Goal: Task Accomplishment & Management: Use online tool/utility

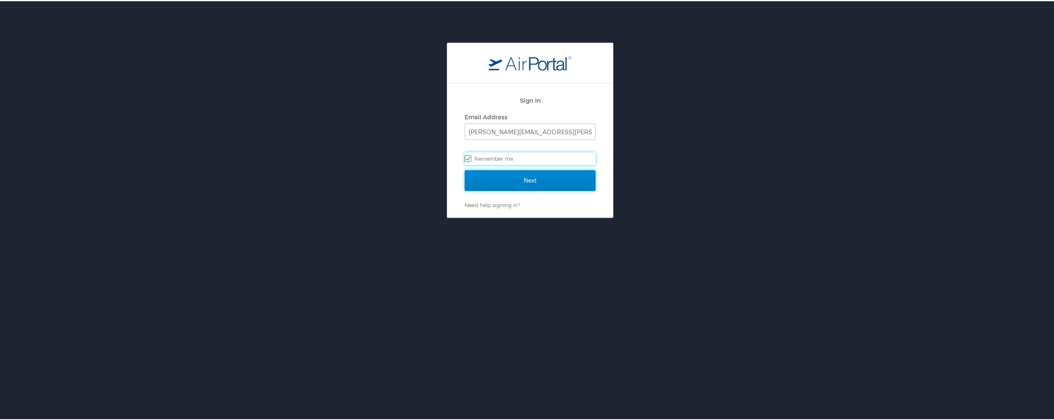
click at [423, 178] on input "Next" at bounding box center [529, 179] width 131 height 21
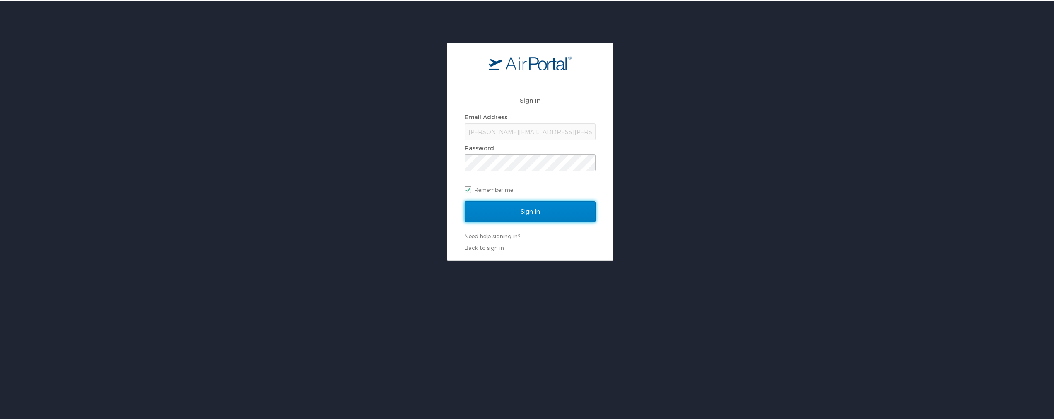
click at [423, 209] on input "Sign In" at bounding box center [529, 210] width 131 height 21
